Goal: Information Seeking & Learning: Learn about a topic

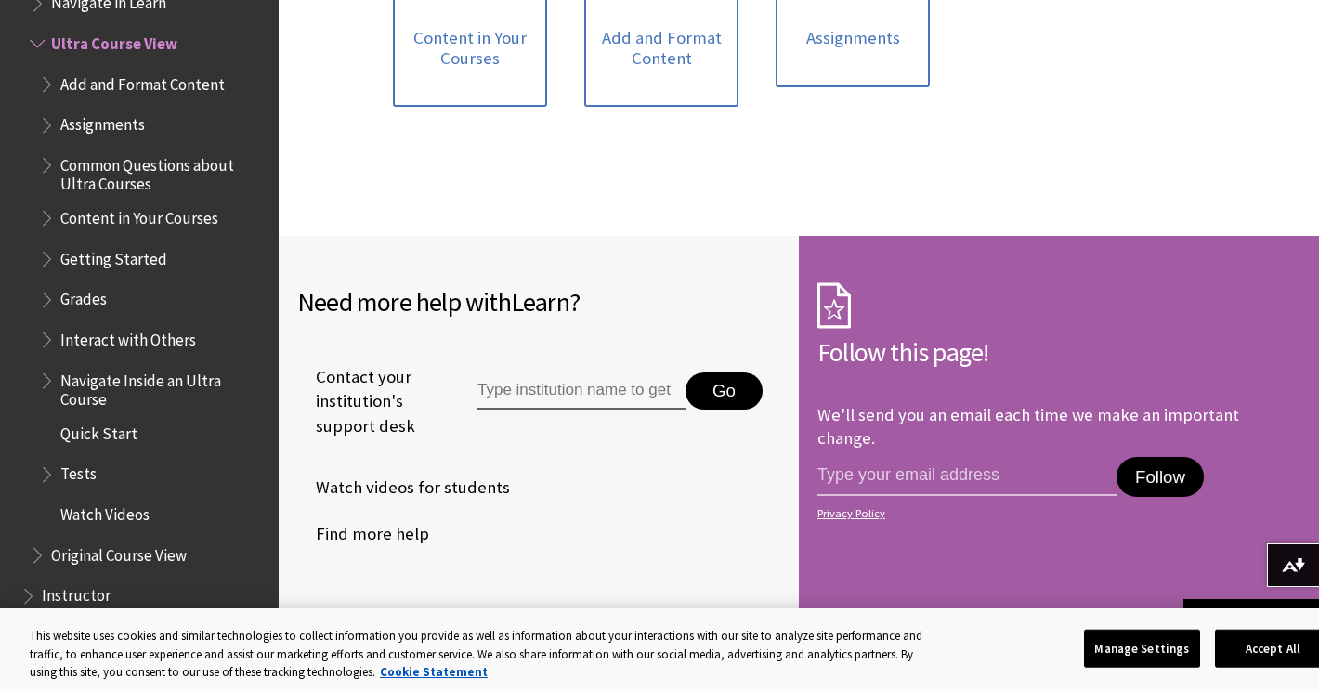
scroll to position [1973, 0]
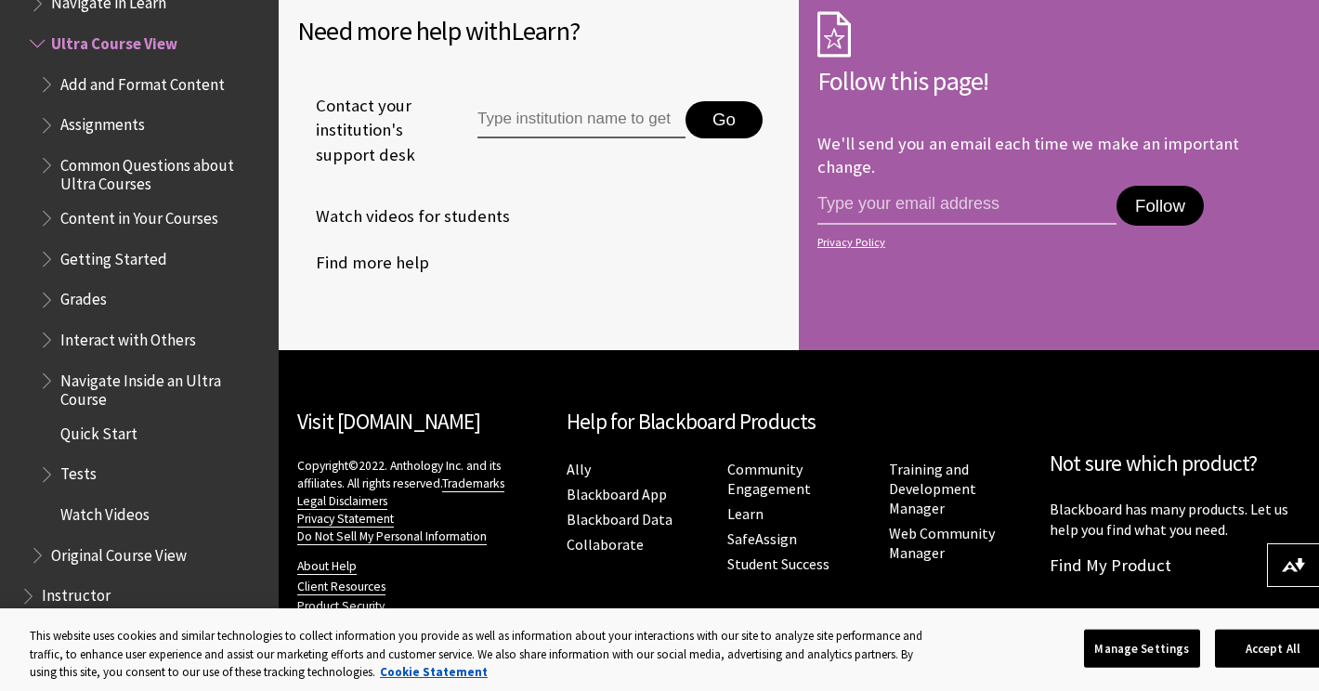
click at [105, 124] on span "Assignments" at bounding box center [102, 122] width 85 height 25
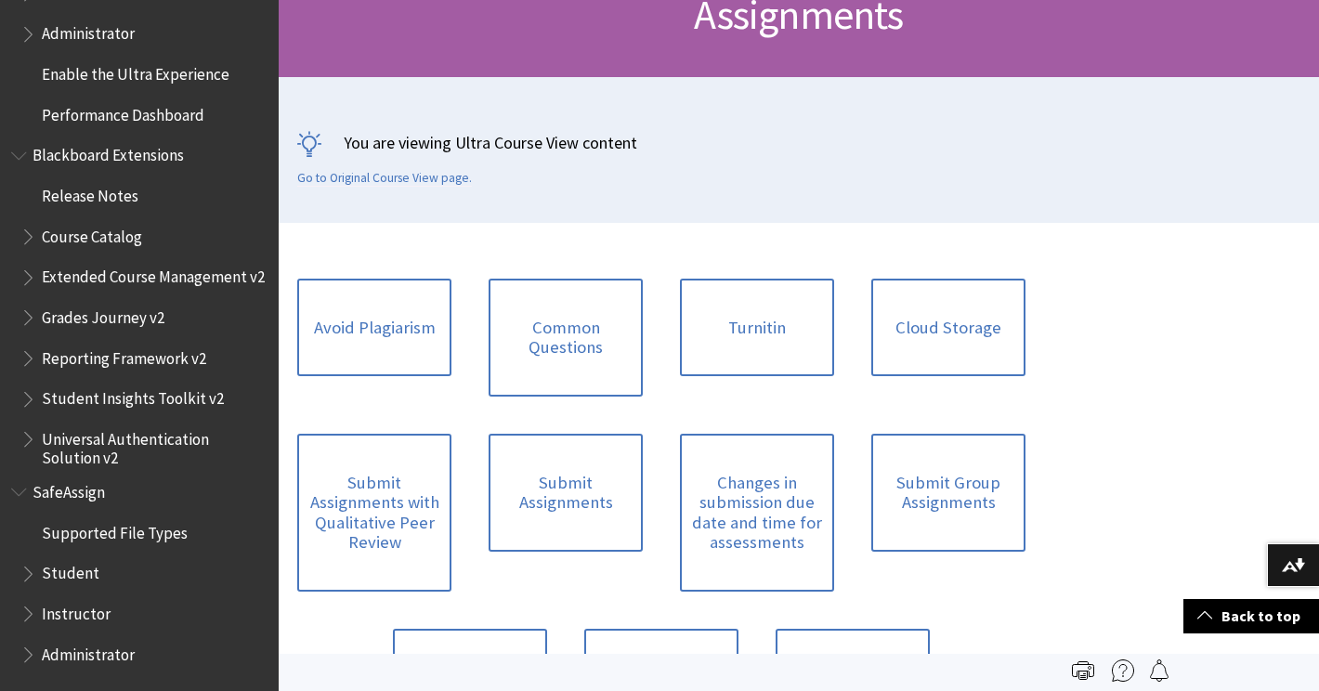
scroll to position [310, 0]
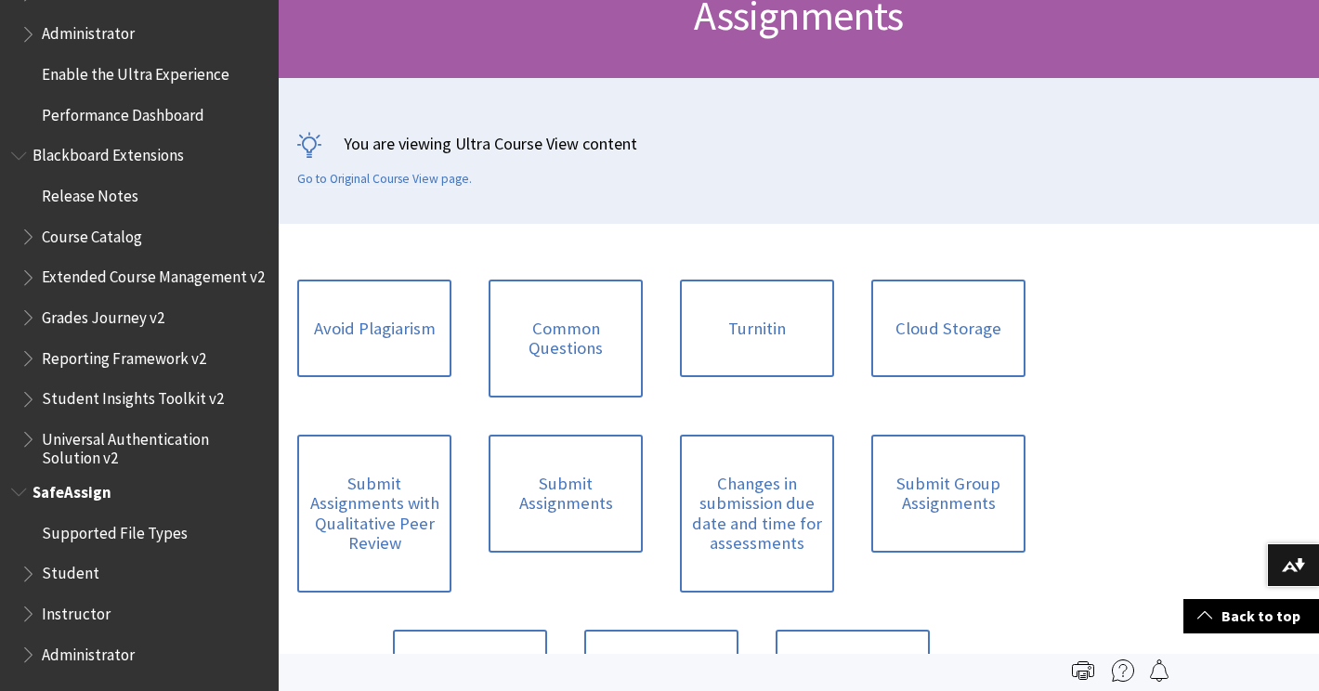
click at [70, 571] on span "Student" at bounding box center [71, 570] width 58 height 25
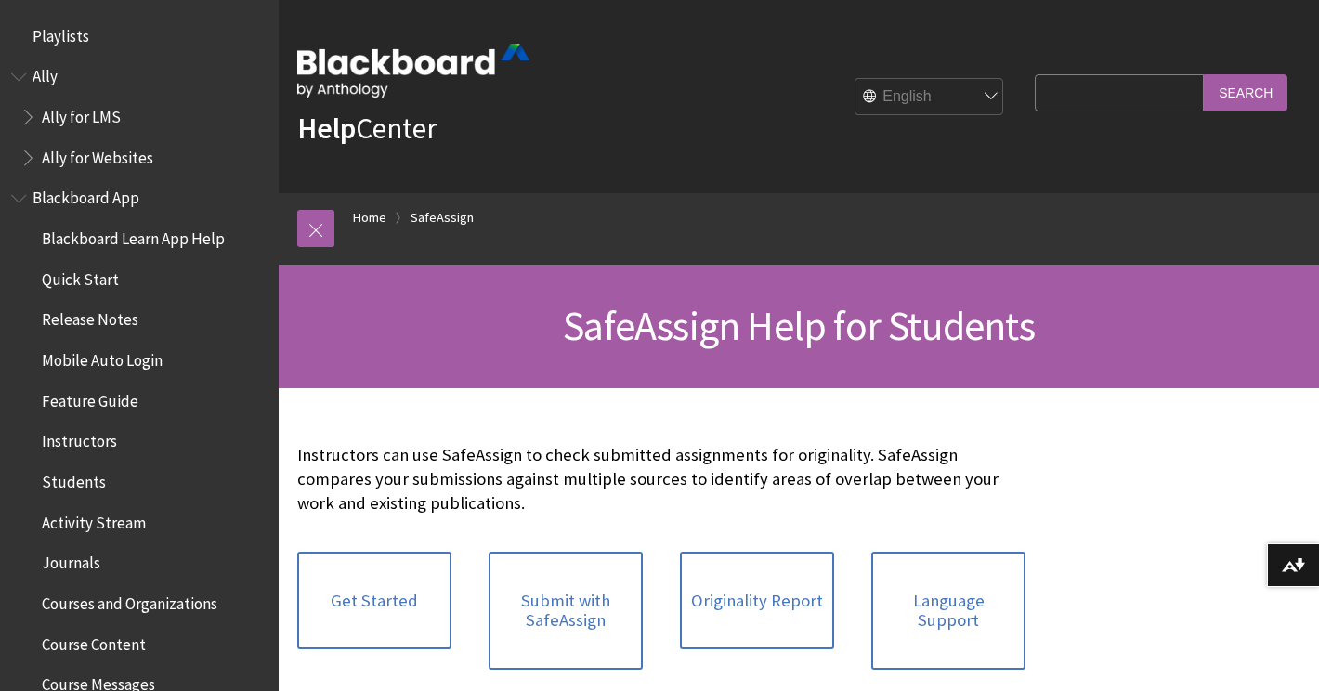
scroll to position [2136, 0]
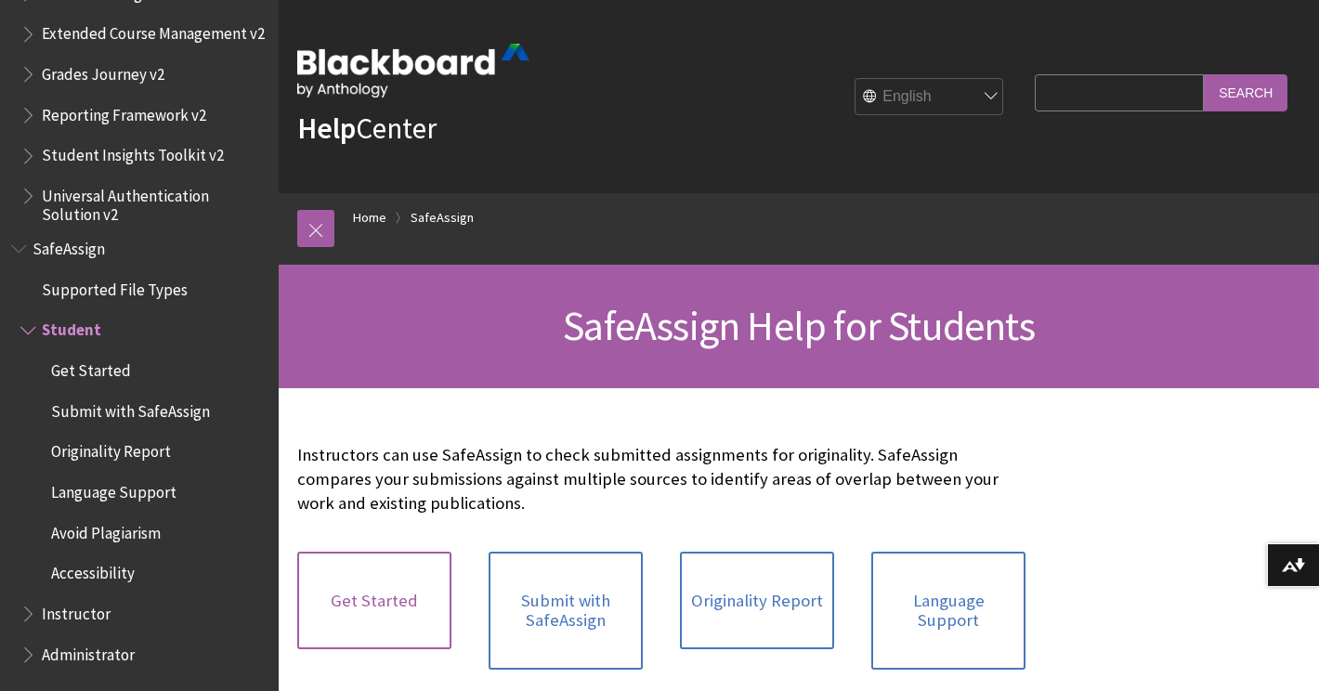
click at [400, 599] on link "Get Started" at bounding box center [374, 601] width 154 height 98
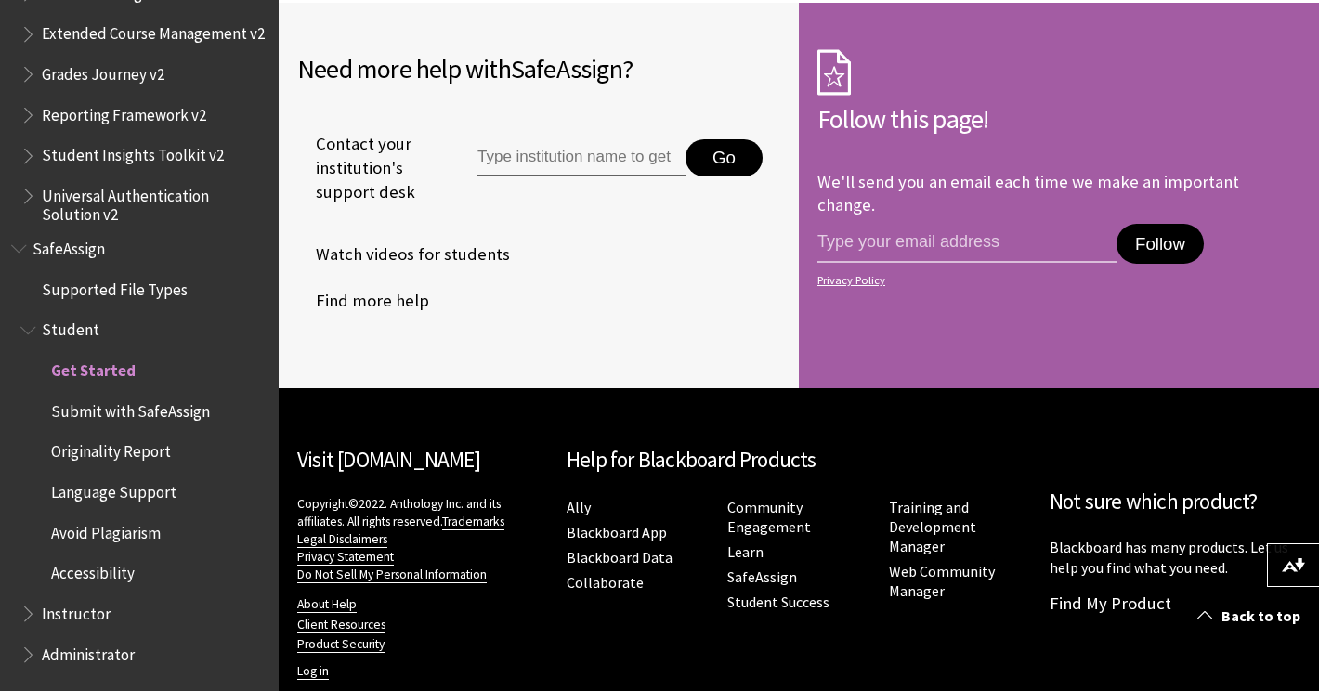
scroll to position [1917, 0]
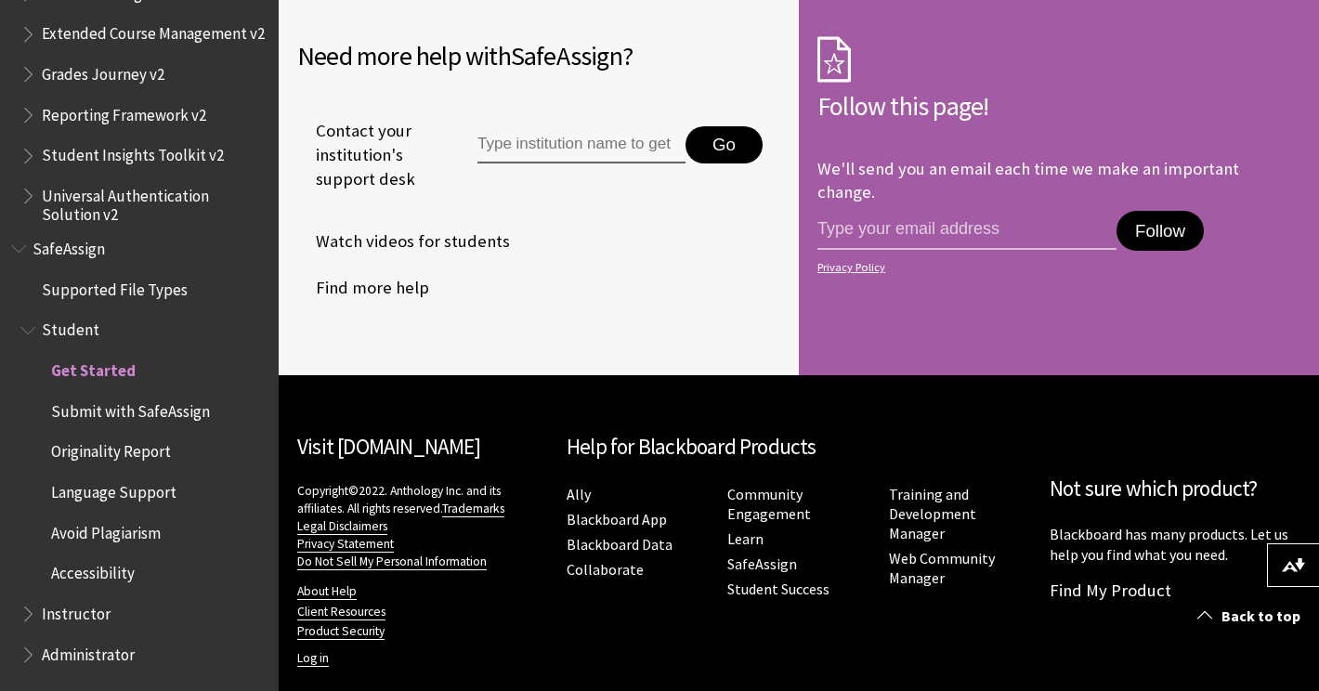
click at [71, 279] on span "Supported File Types" at bounding box center [115, 286] width 146 height 25
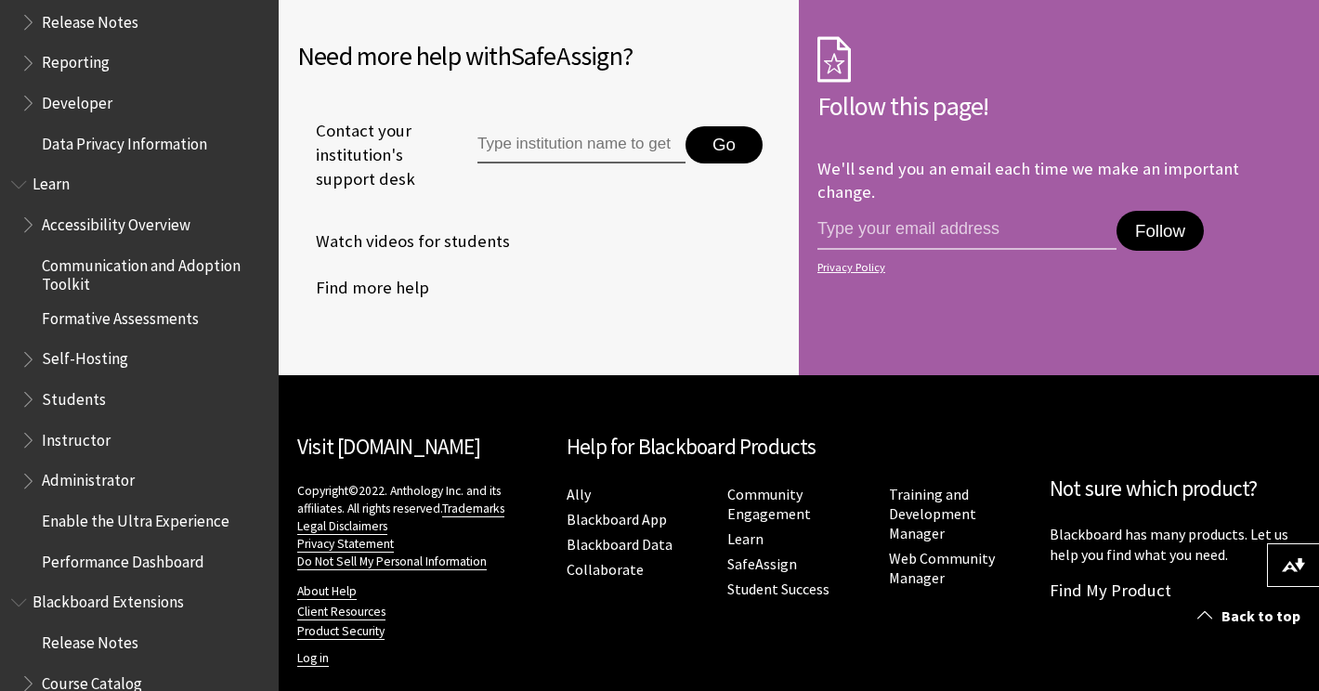
scroll to position [1400, 0]
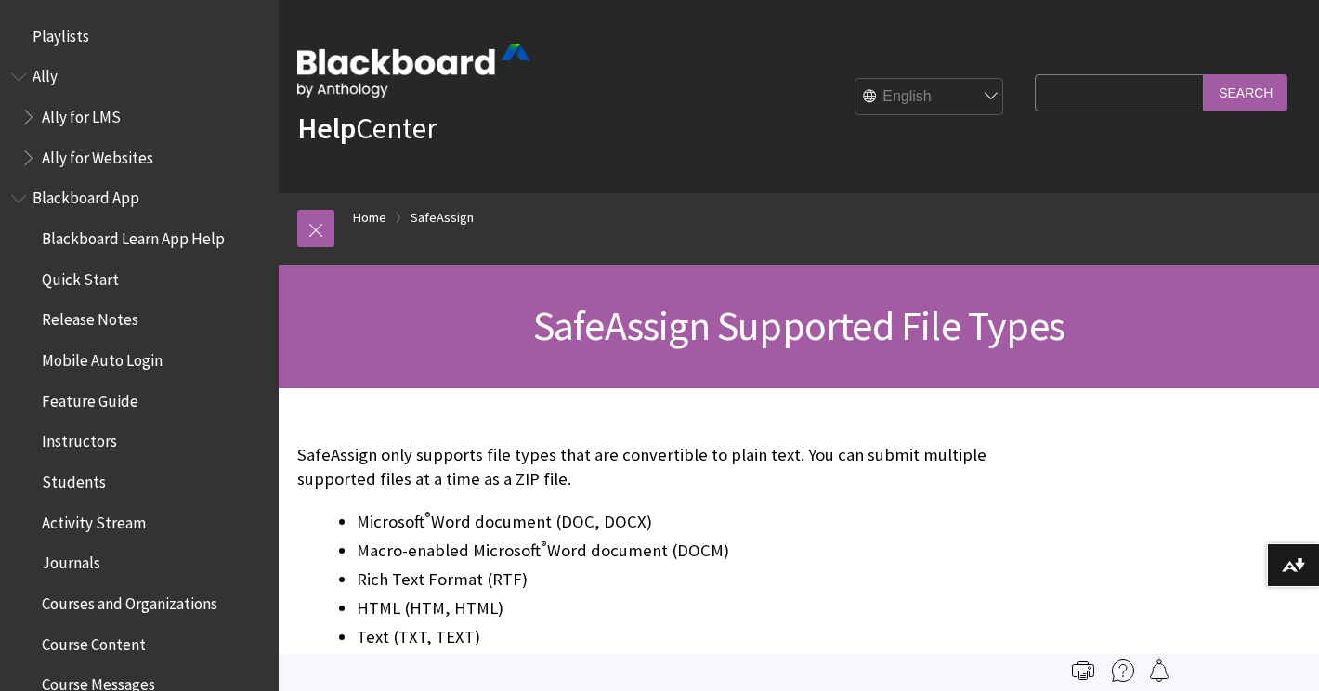
scroll to position [1892, 0]
